Goal: Transaction & Acquisition: Book appointment/travel/reservation

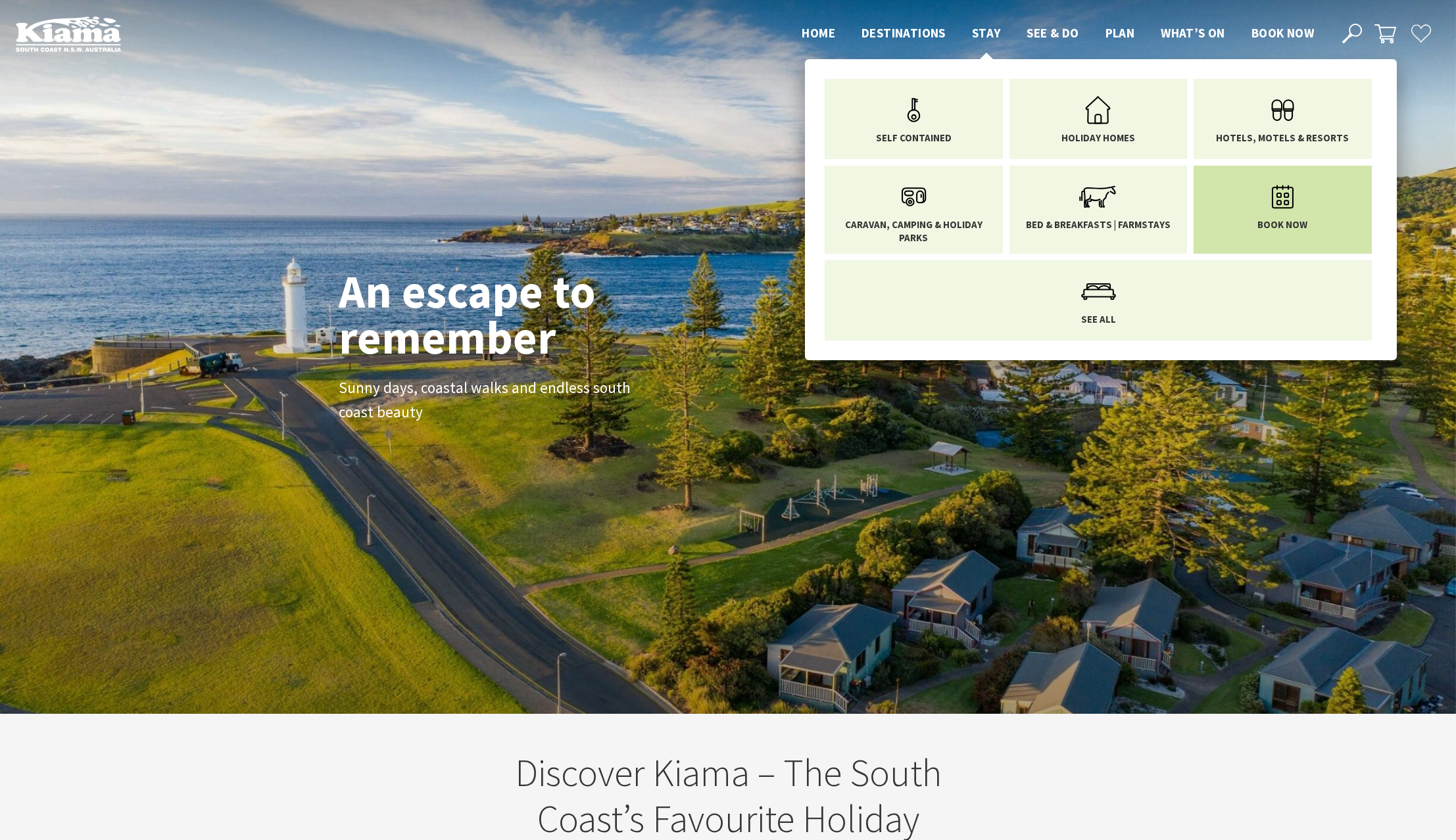
scroll to position [232, 1466]
click at [1322, 205] on link "Book now" at bounding box center [1283, 203] width 159 height 56
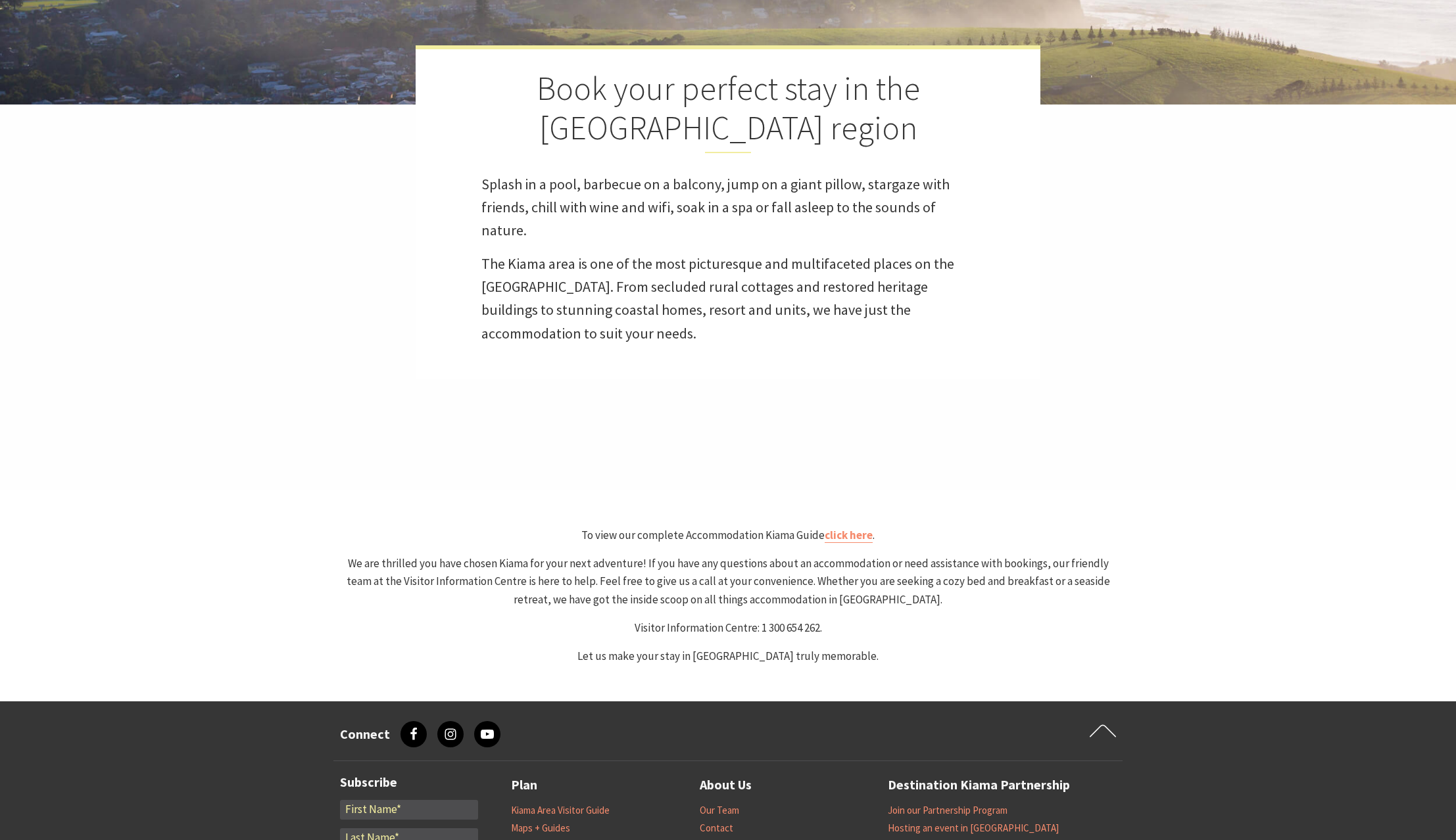
select select "3"
select select "2"
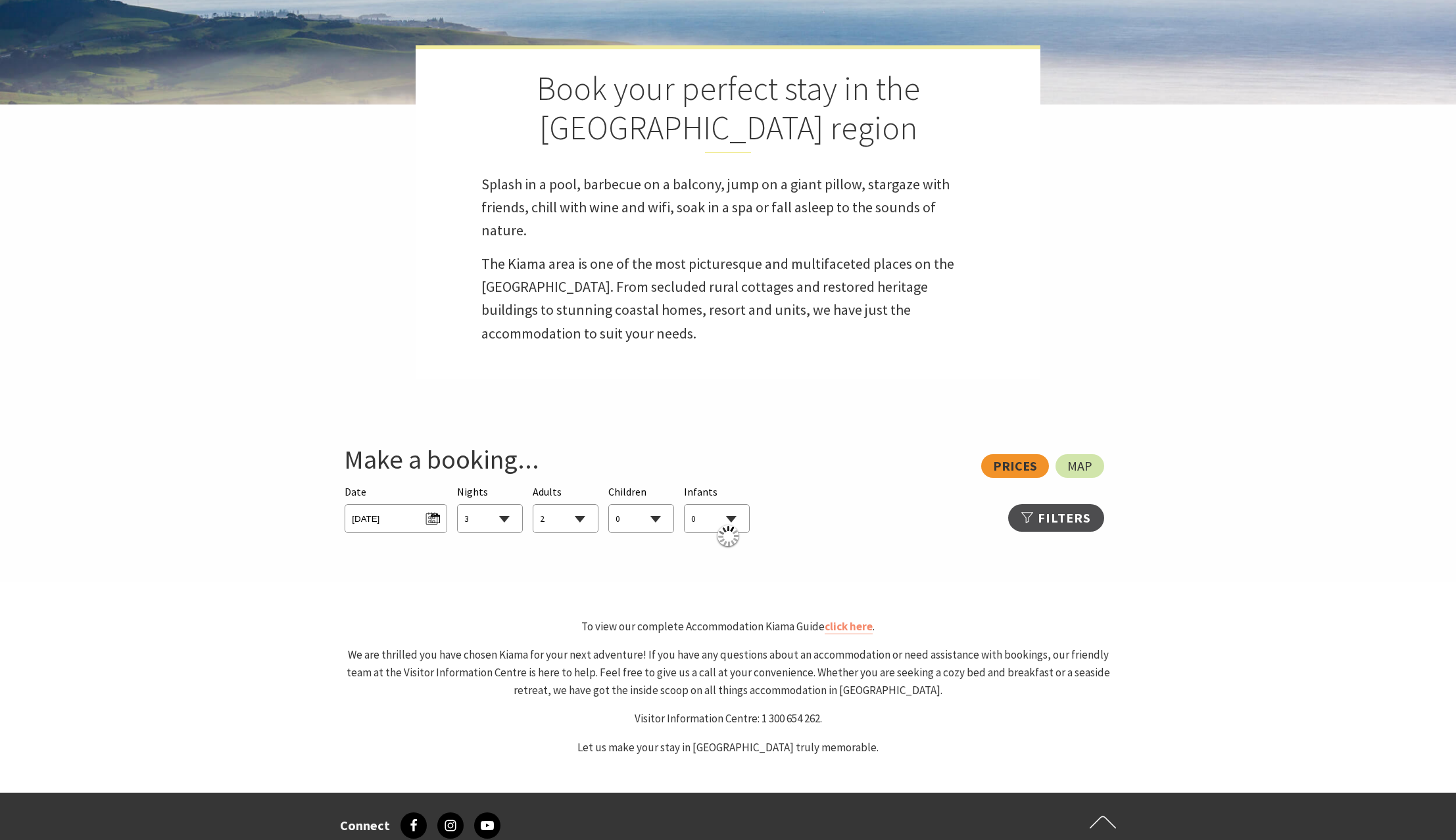
scroll to position [854, 0]
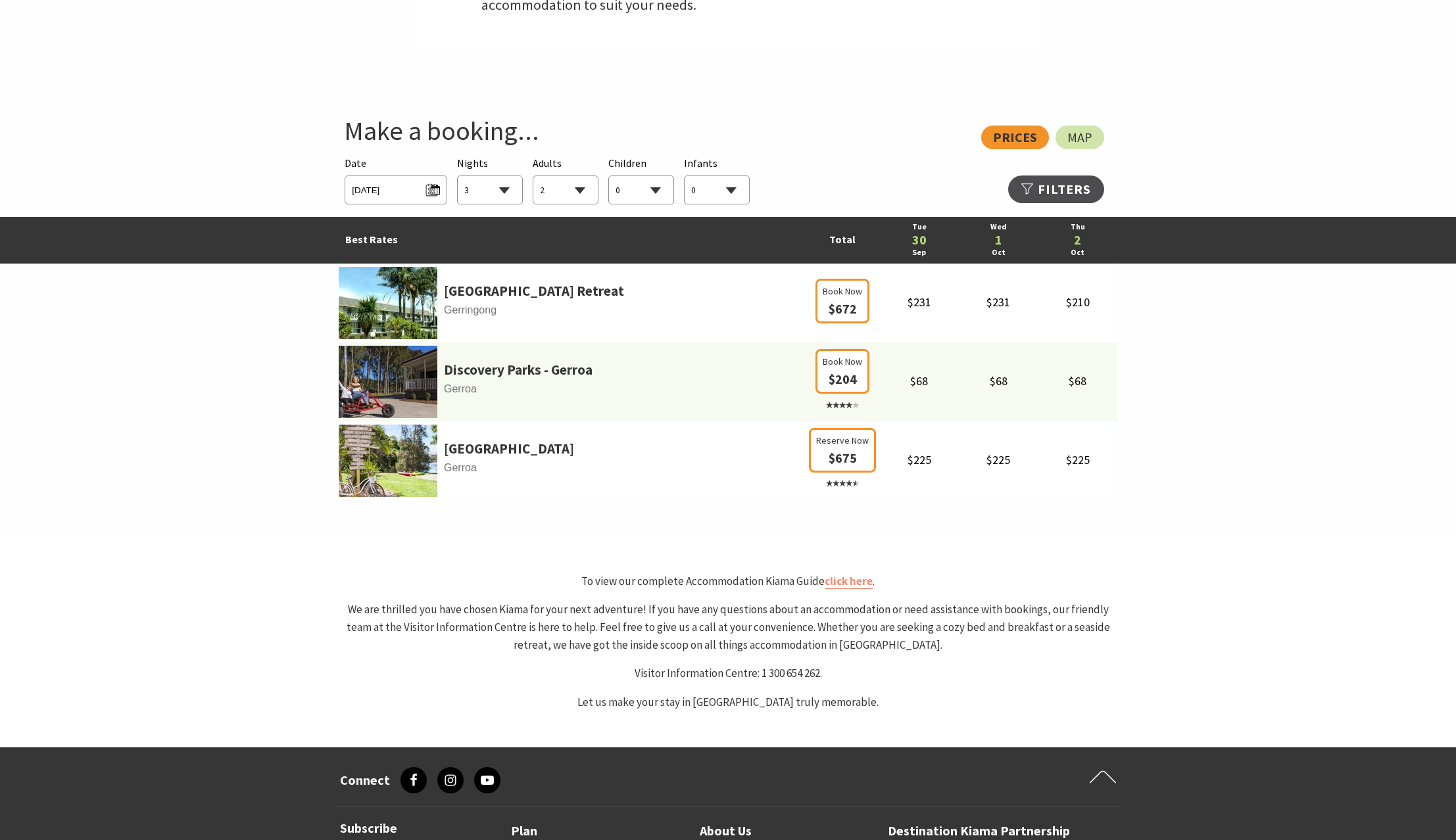
select select "3"
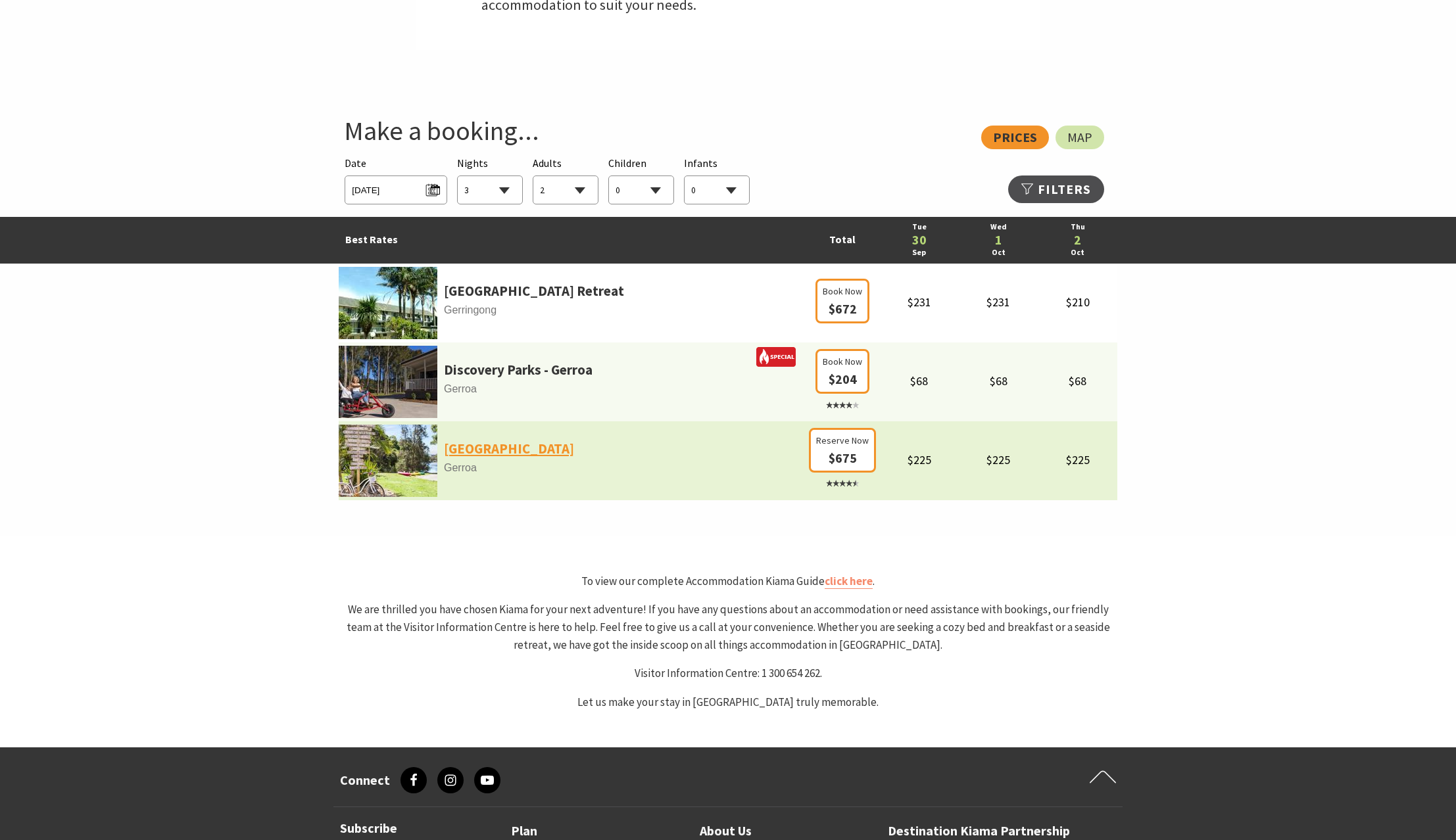
click at [527, 451] on link "Seven Mile Beach Holiday Park" at bounding box center [509, 449] width 131 height 23
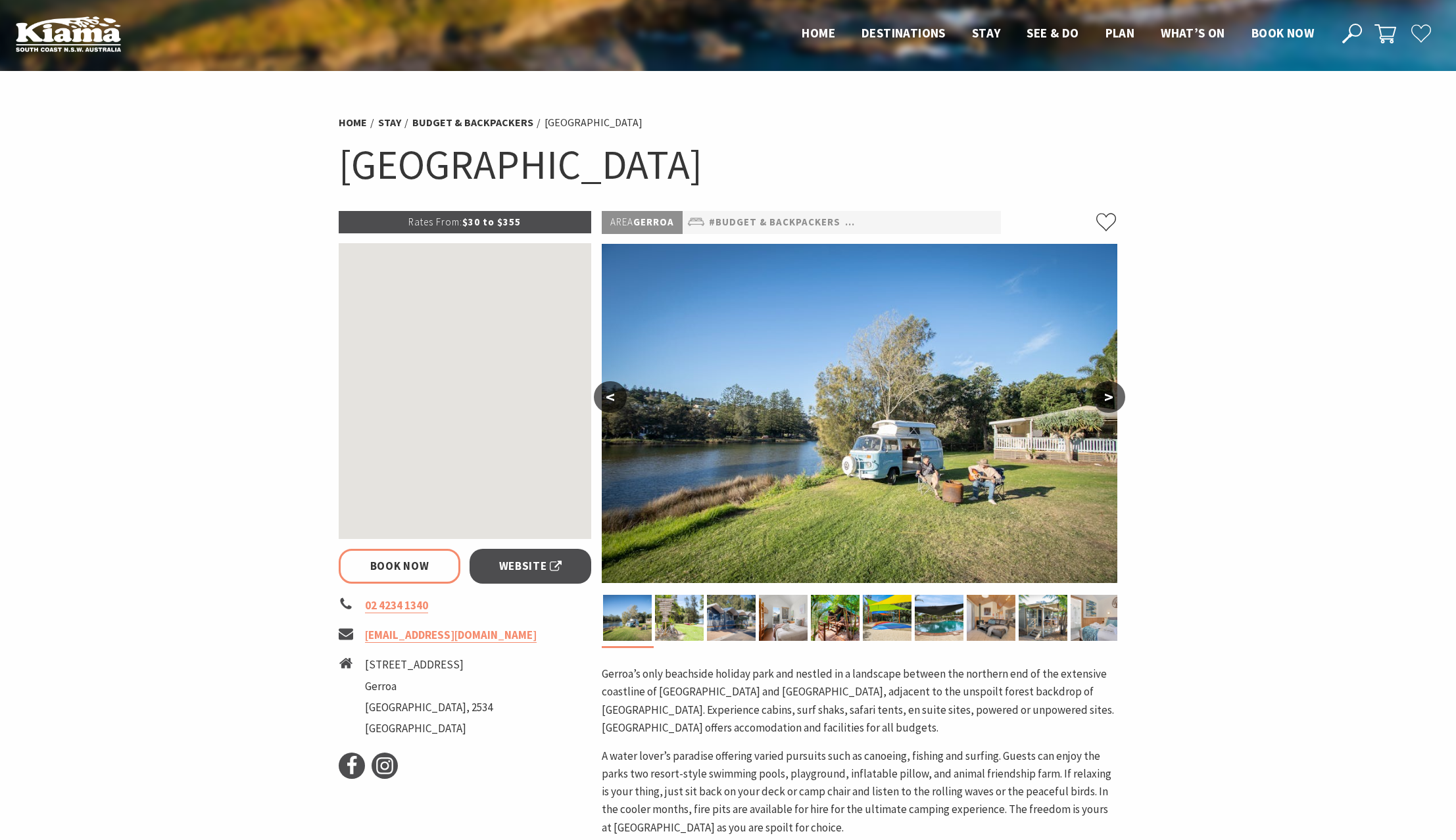
select select "3"
select select "2"
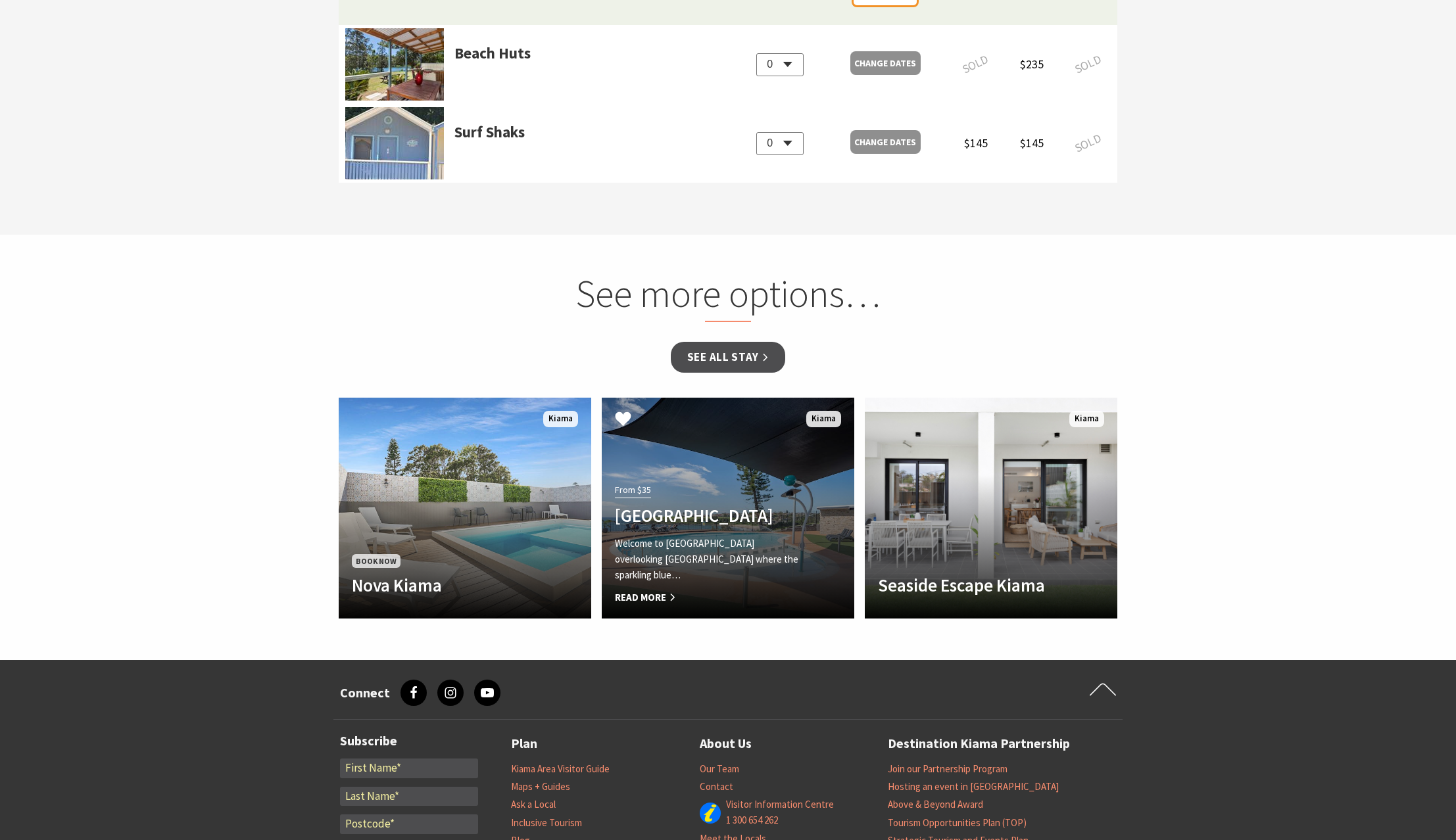
scroll to position [1249, 0]
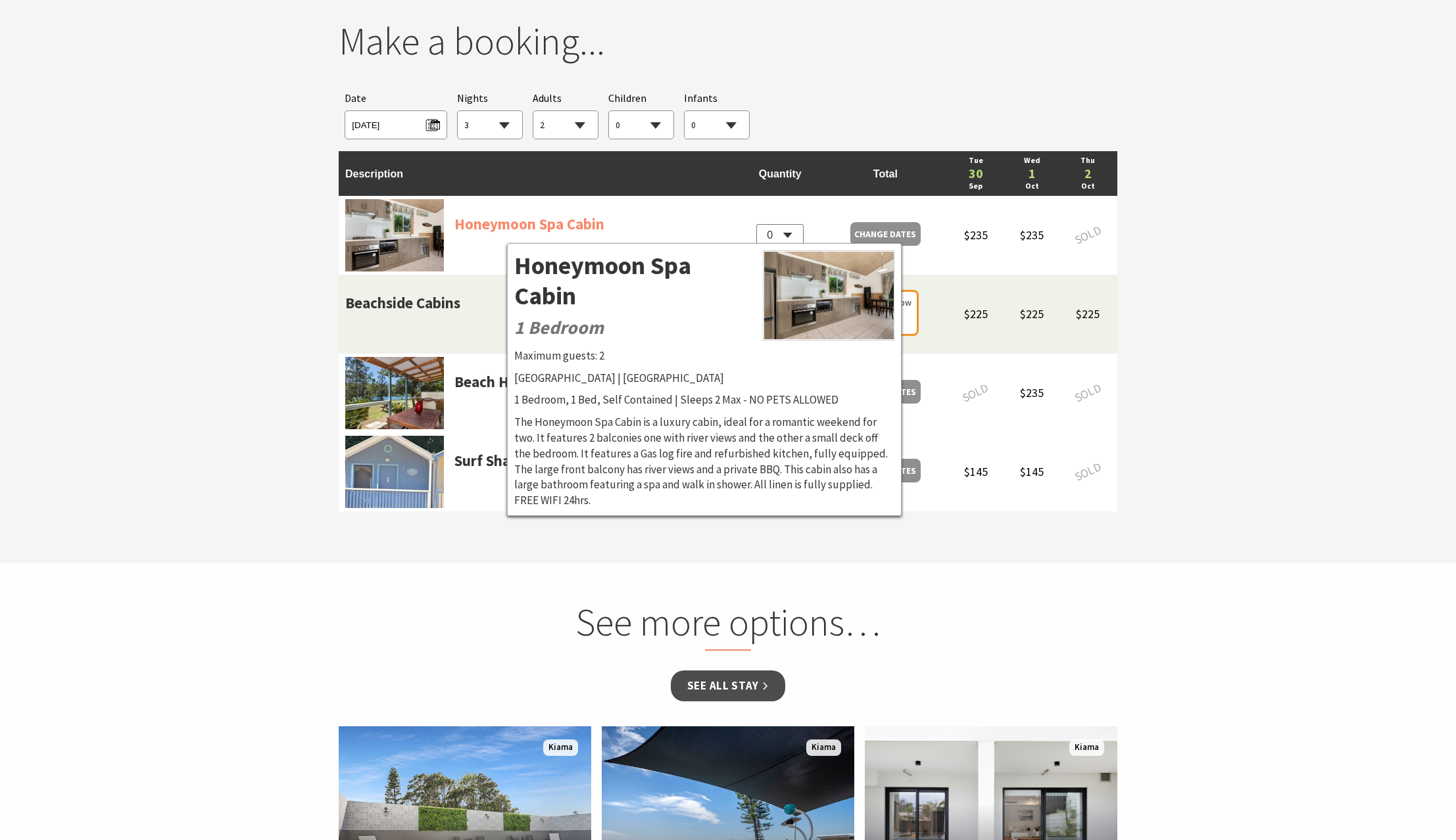
click at [508, 234] on link "Honeymoon Spa Cabin" at bounding box center [529, 242] width 150 height 59
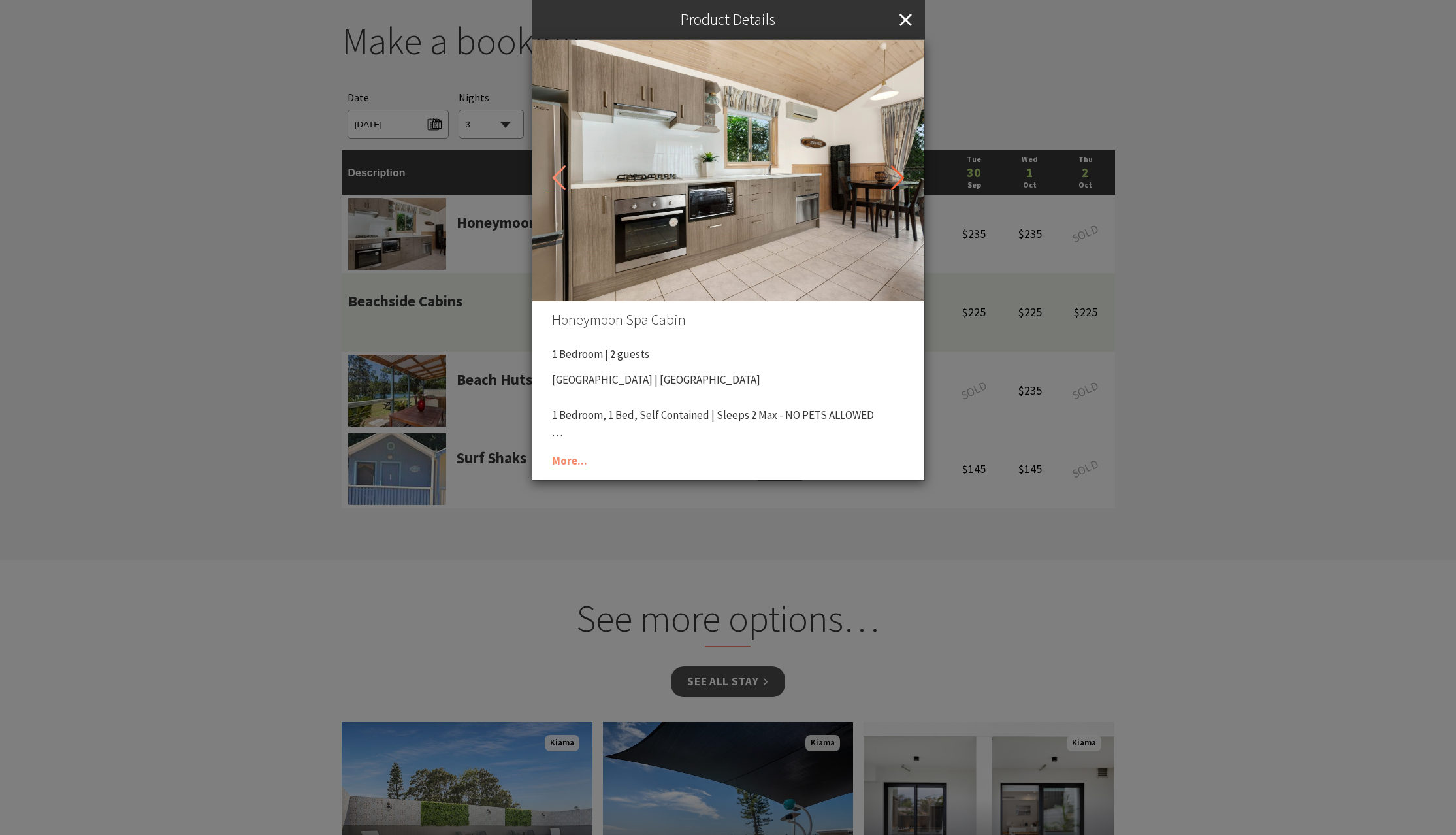
click at [911, 169] on icon at bounding box center [897, 179] width 29 height 29
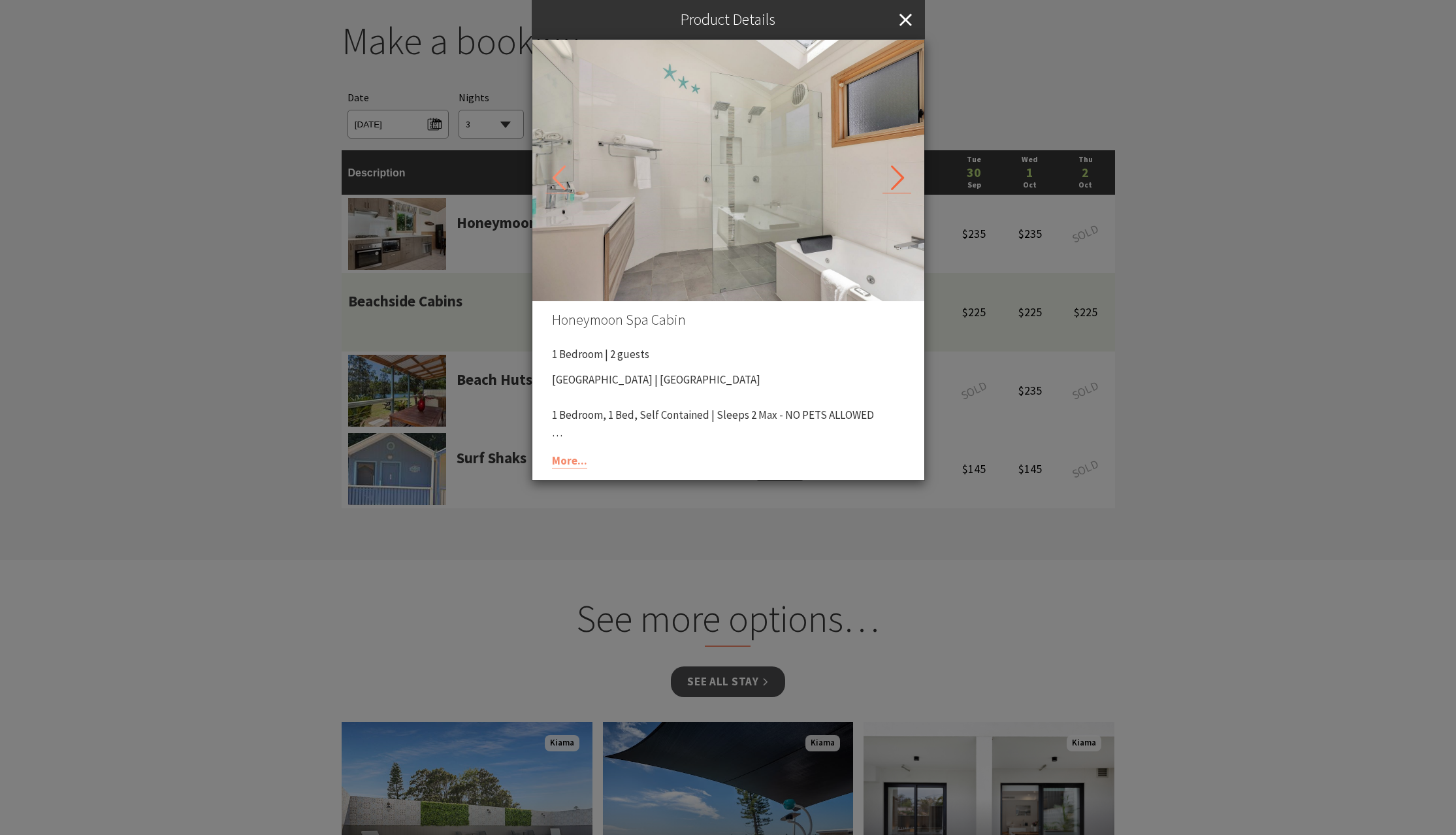
click at [905, 171] on icon at bounding box center [897, 179] width 29 height 29
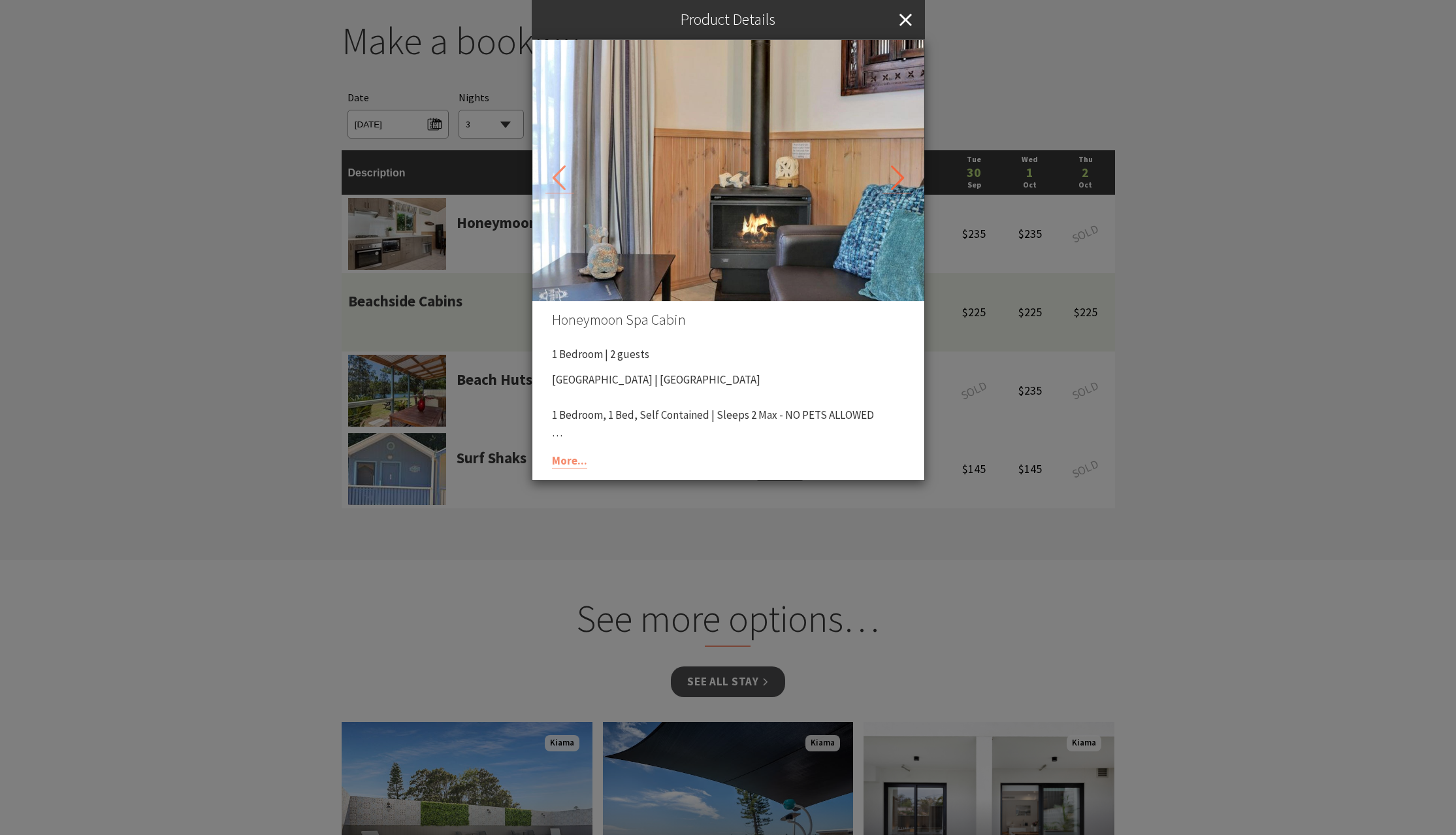
click at [905, 171] on icon at bounding box center [897, 179] width 29 height 29
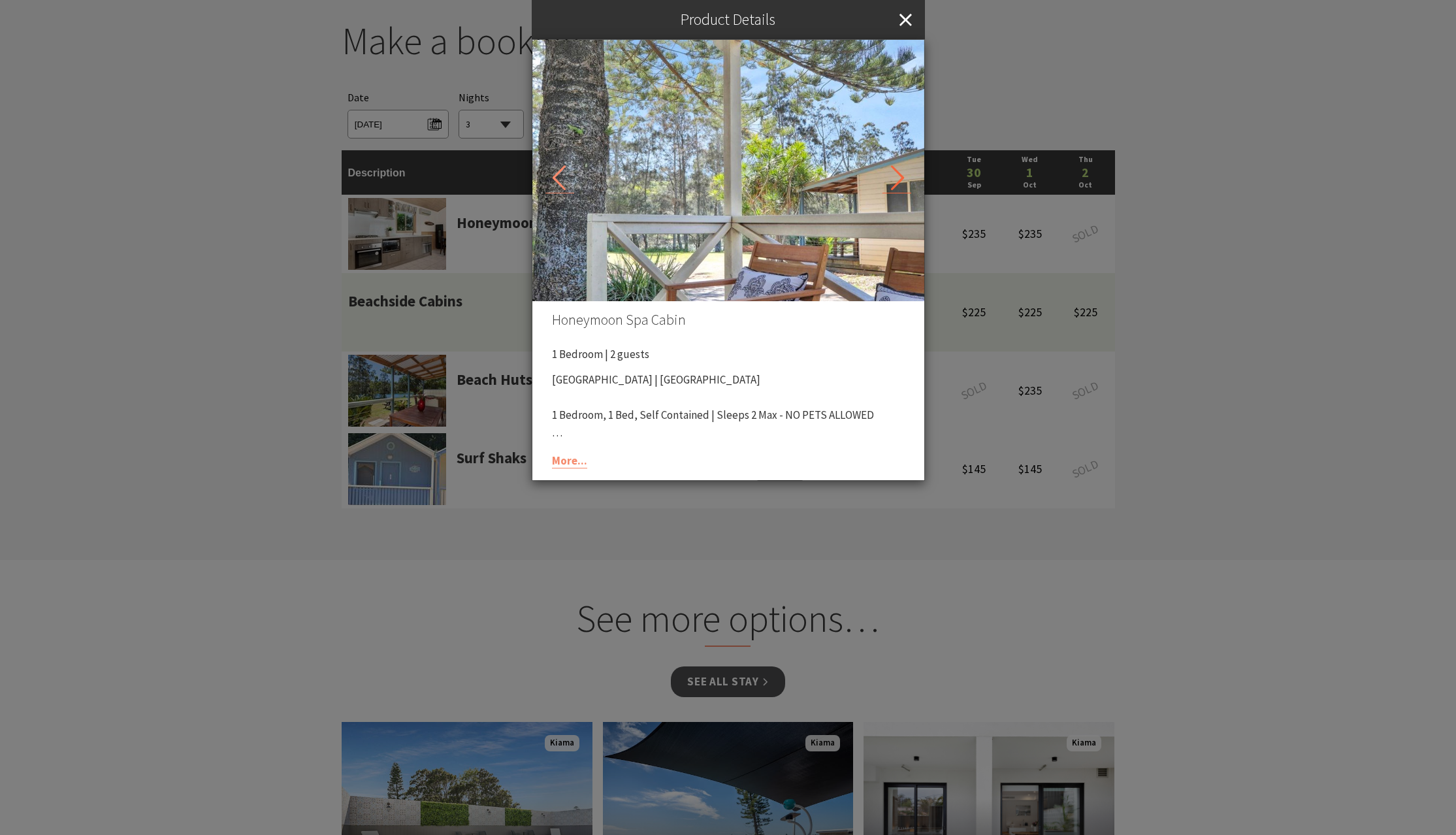
click at [905, 171] on icon at bounding box center [897, 179] width 29 height 29
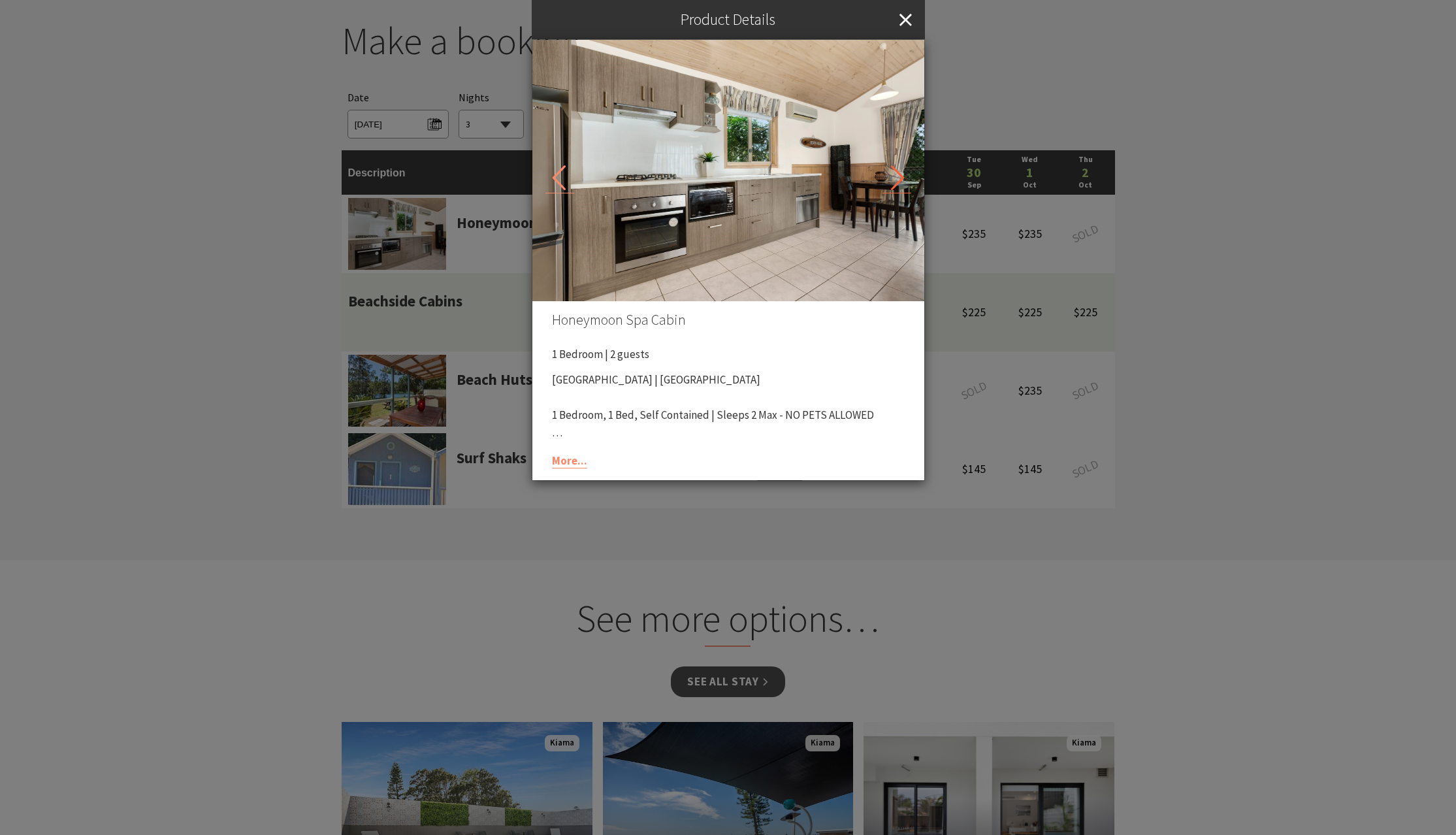
click at [905, 171] on icon at bounding box center [897, 179] width 29 height 29
click at [898, 179] on icon at bounding box center [897, 179] width 29 height 29
click at [452, 415] on div "Product Details Honeymoon Spa Cabin 1 Bedroom | 2 guests Seven Mile Beach Holid…" at bounding box center [728, 417] width 1456 height 835
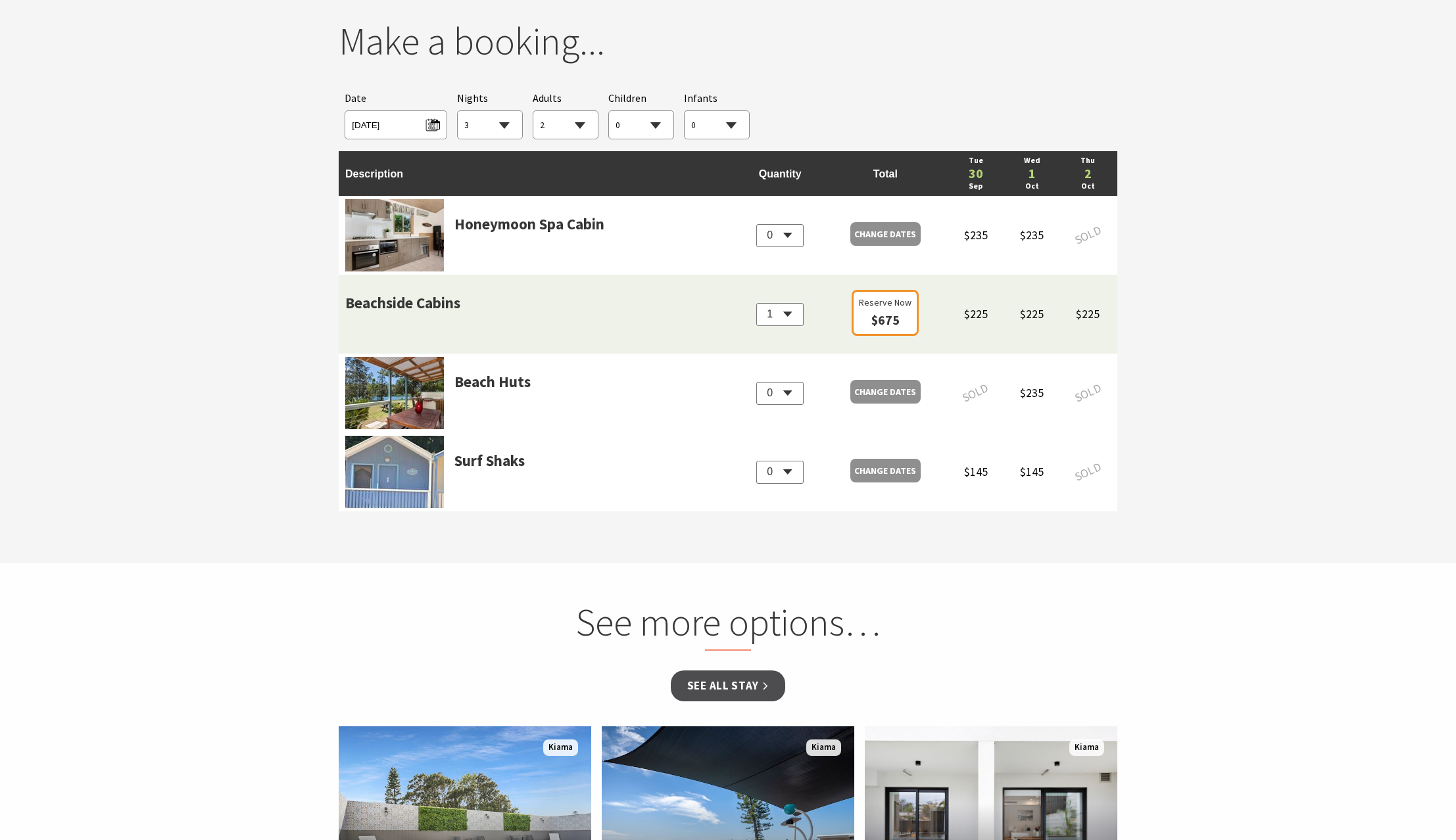
click at [421, 398] on img at bounding box center [395, 393] width 98 height 72
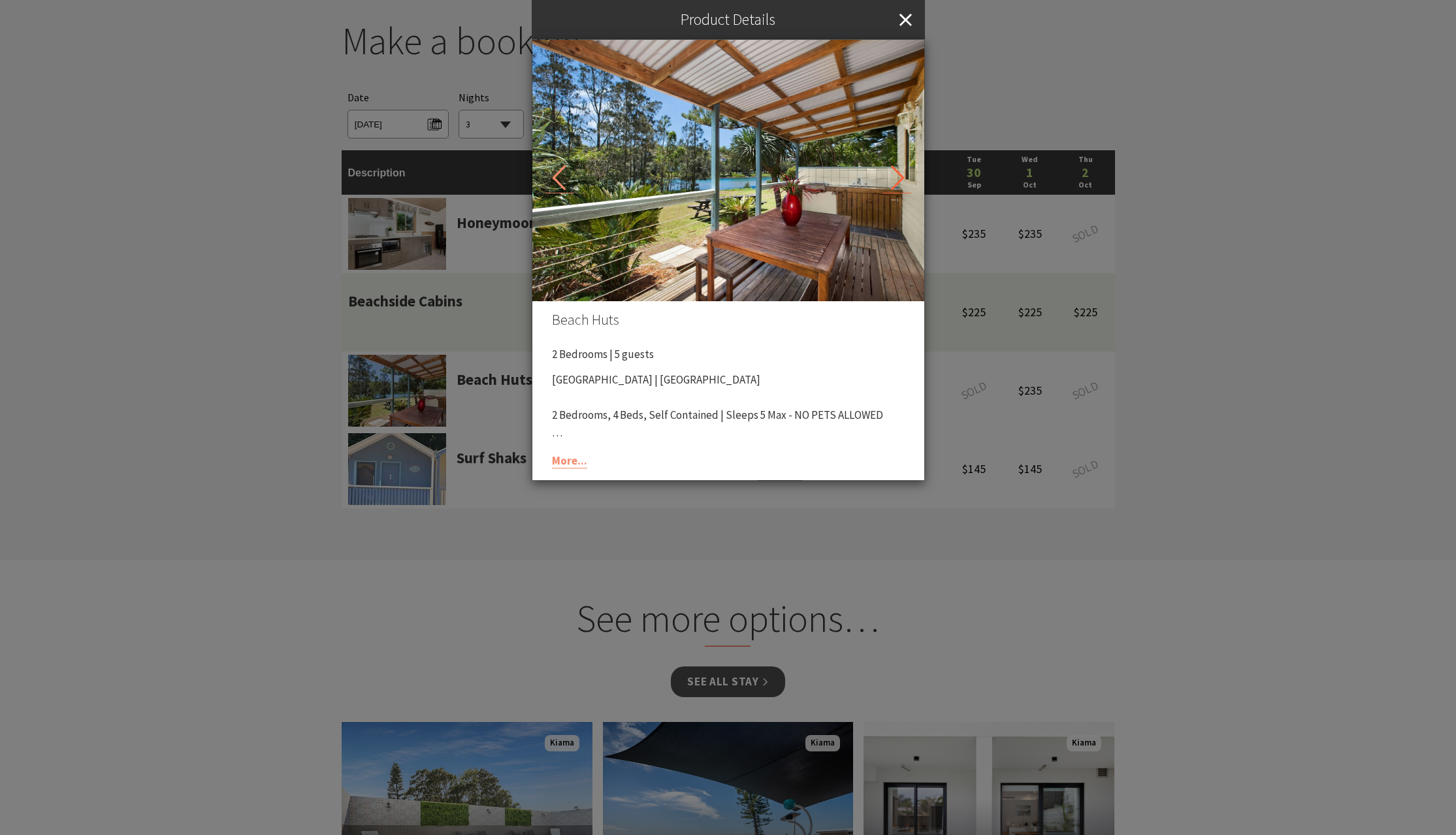
click at [898, 175] on icon at bounding box center [897, 179] width 29 height 29
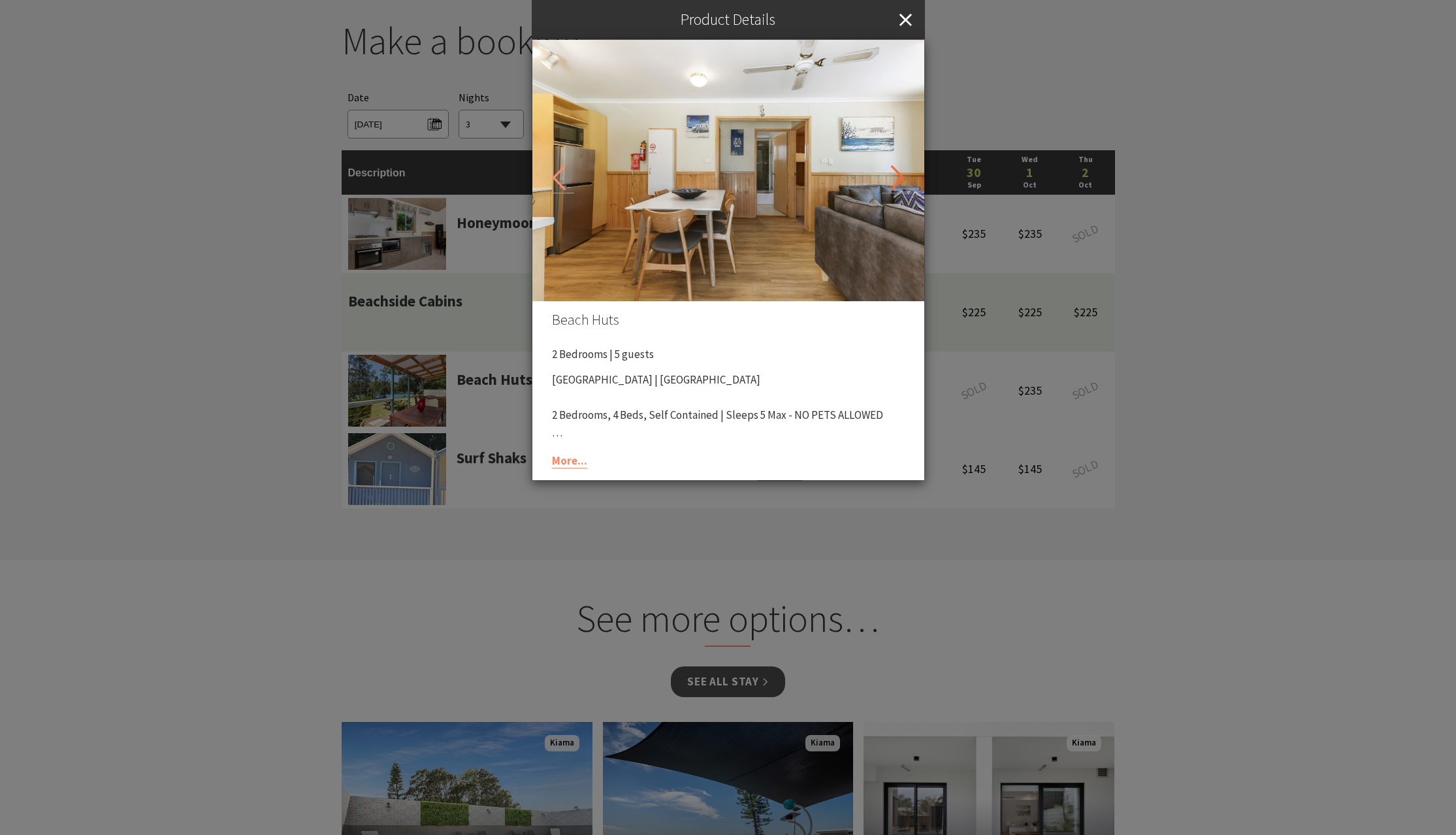
click at [898, 175] on icon at bounding box center [897, 179] width 29 height 29
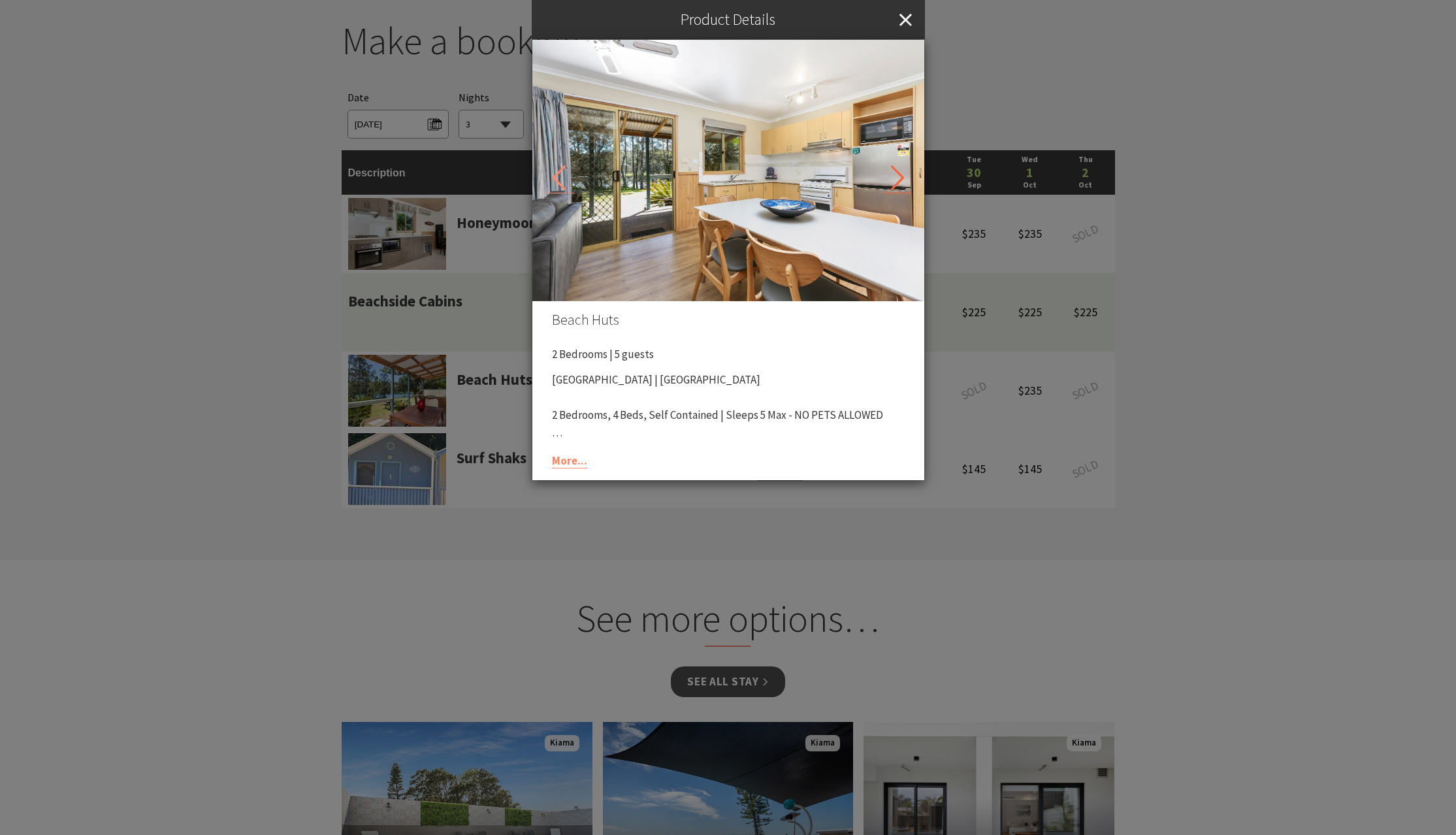
click at [898, 175] on icon at bounding box center [897, 179] width 29 height 29
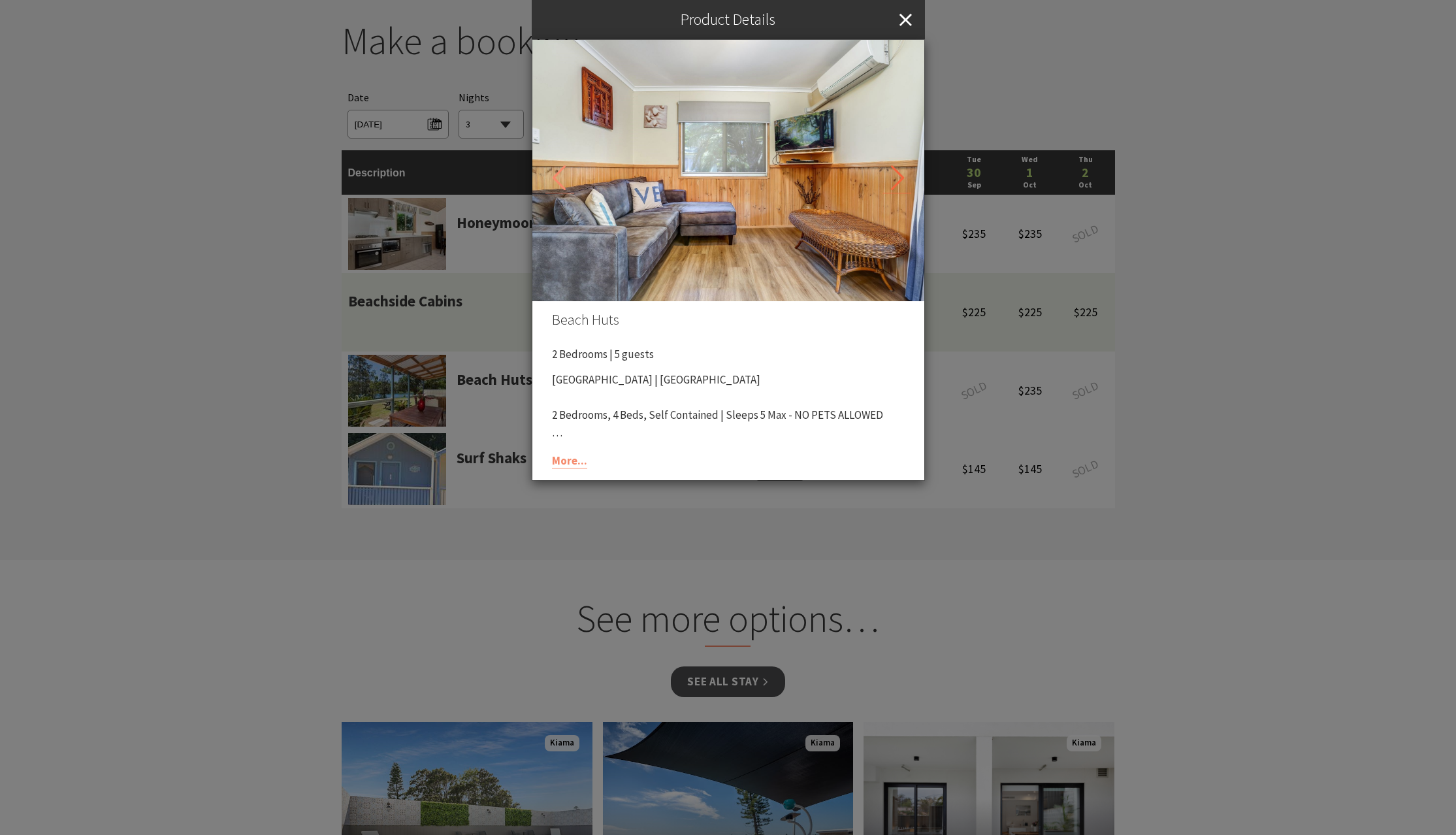
click at [898, 175] on icon at bounding box center [897, 179] width 29 height 29
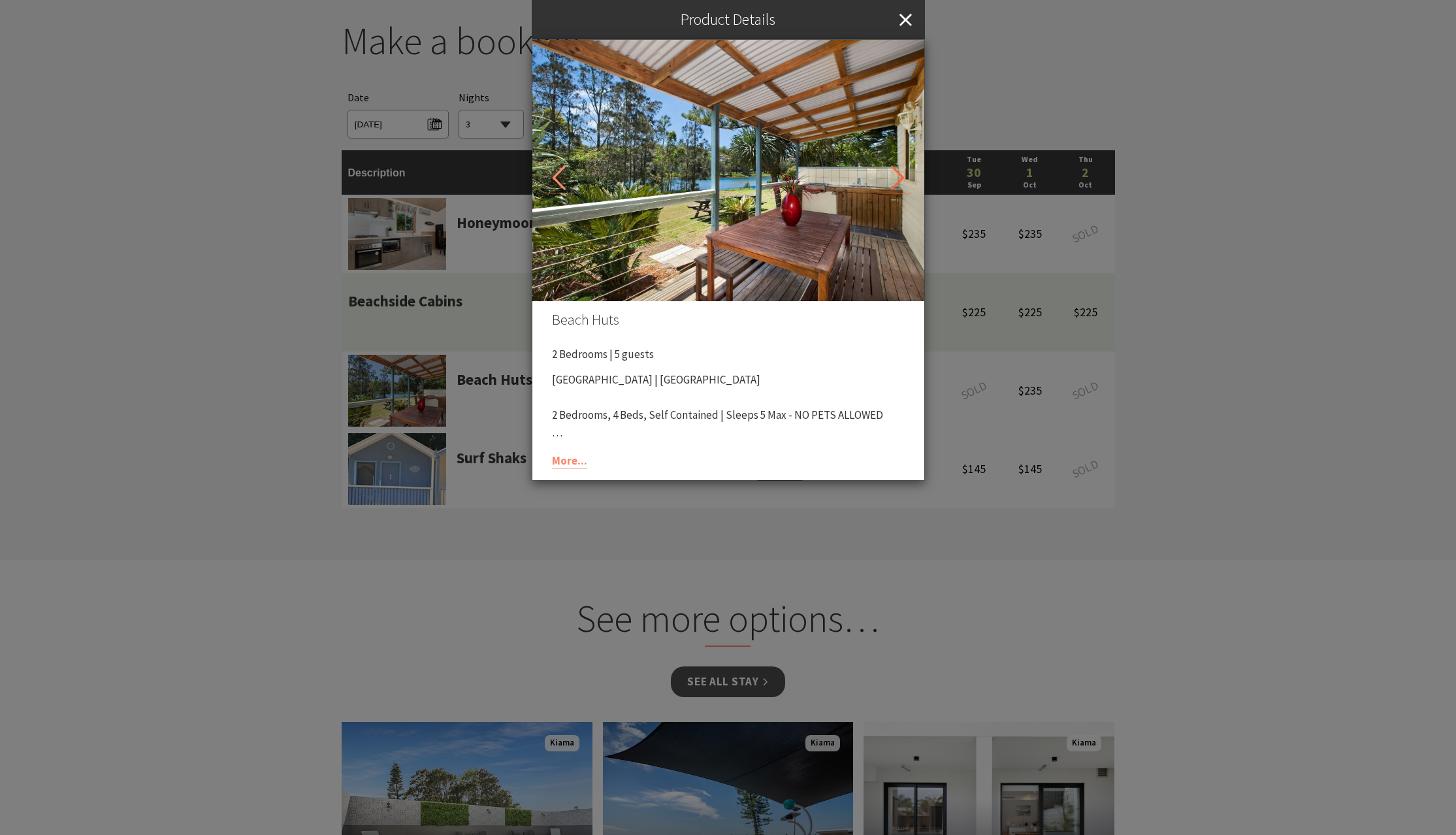
click at [898, 175] on icon at bounding box center [897, 179] width 29 height 29
click at [427, 411] on div "Product Details Beach Huts 2 Bedrooms | 5 guests Seven Mile Beach Holiday Park …" at bounding box center [728, 417] width 1456 height 835
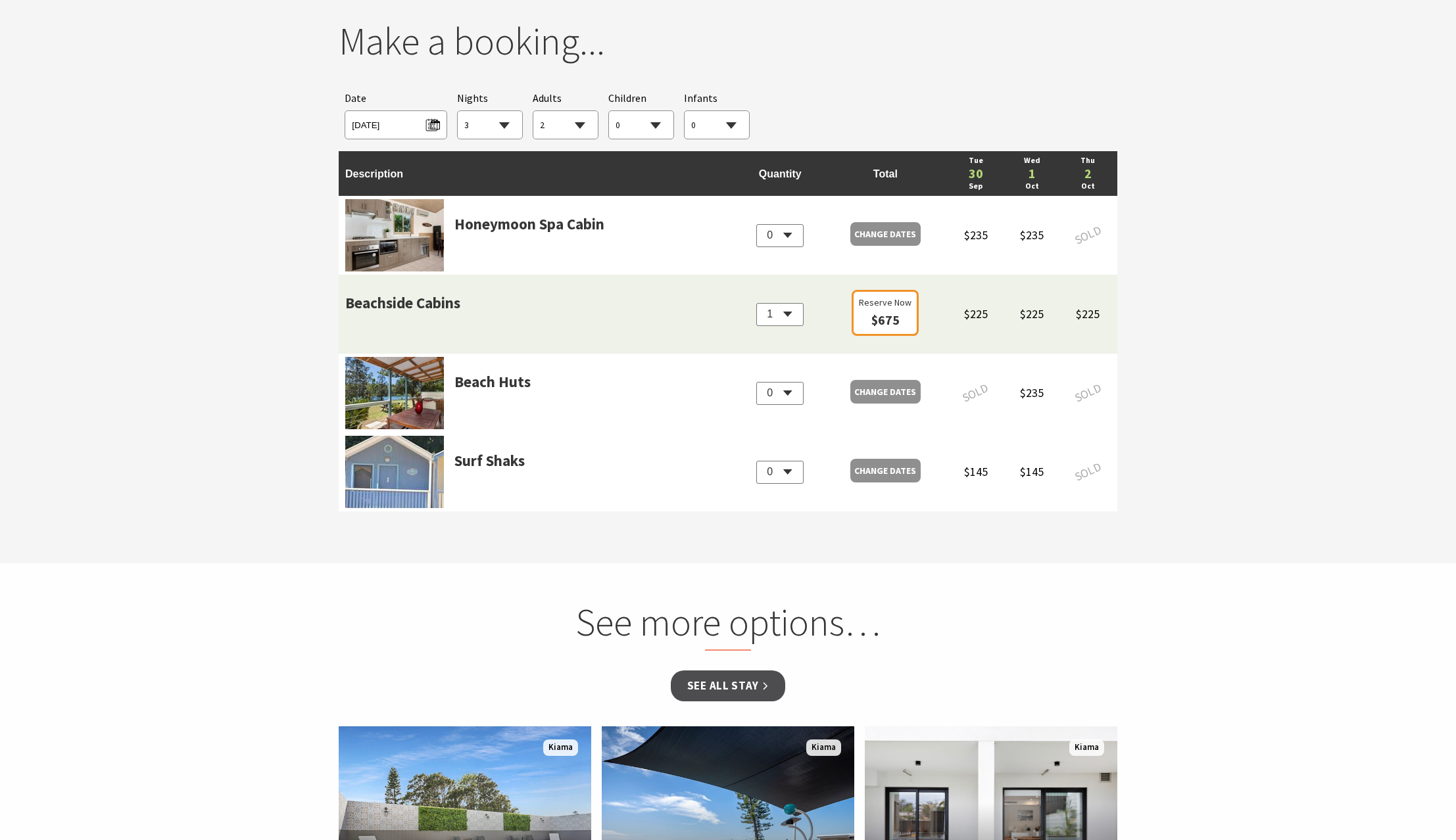
select select "3"
